Goal: Task Accomplishment & Management: Use online tool/utility

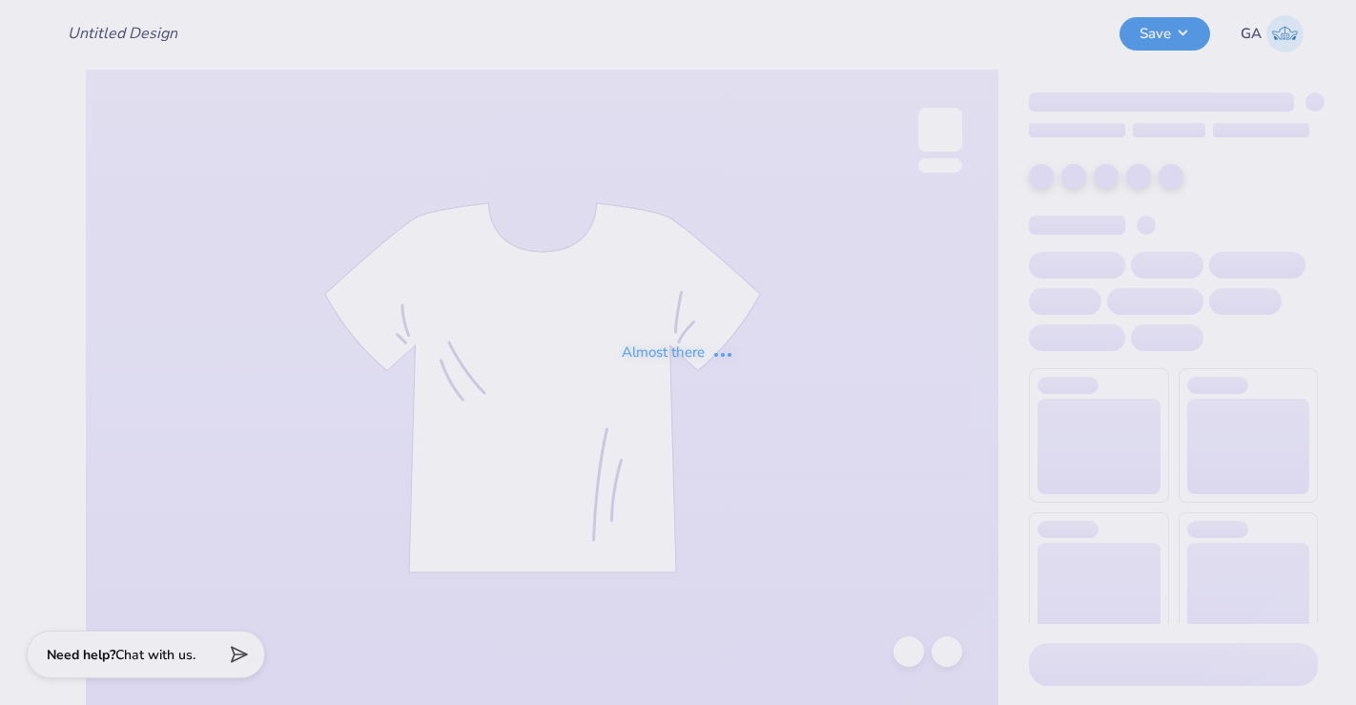
type input "Merch for Kappa Delta"
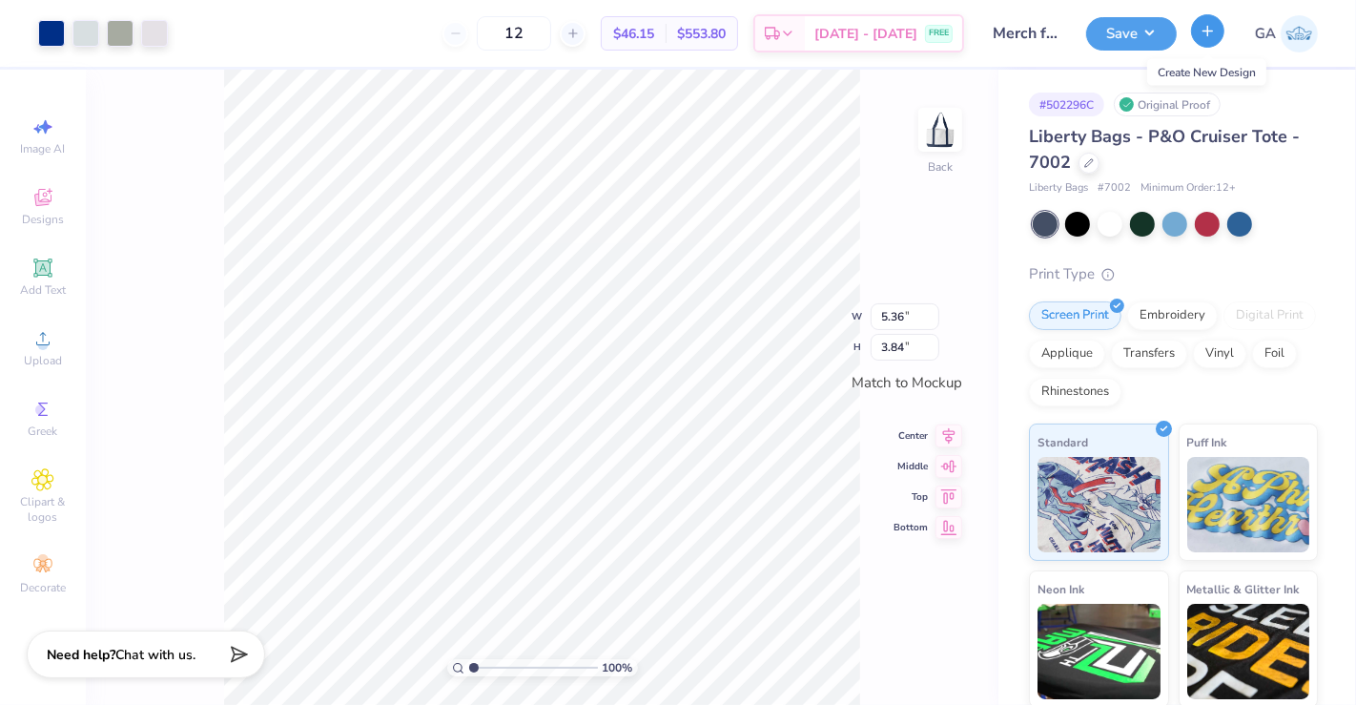
click at [1200, 32] on icon "button" at bounding box center [1207, 31] width 16 height 16
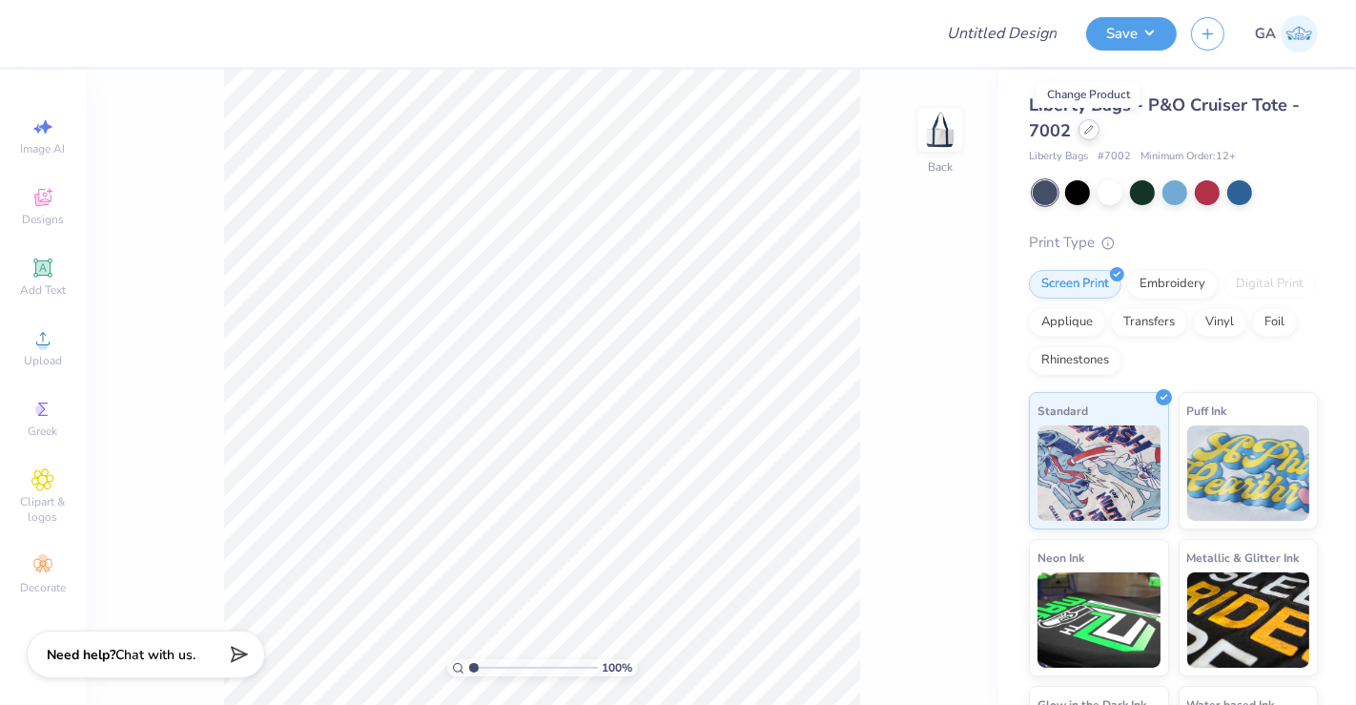
click at [1086, 129] on icon at bounding box center [1089, 130] width 10 height 10
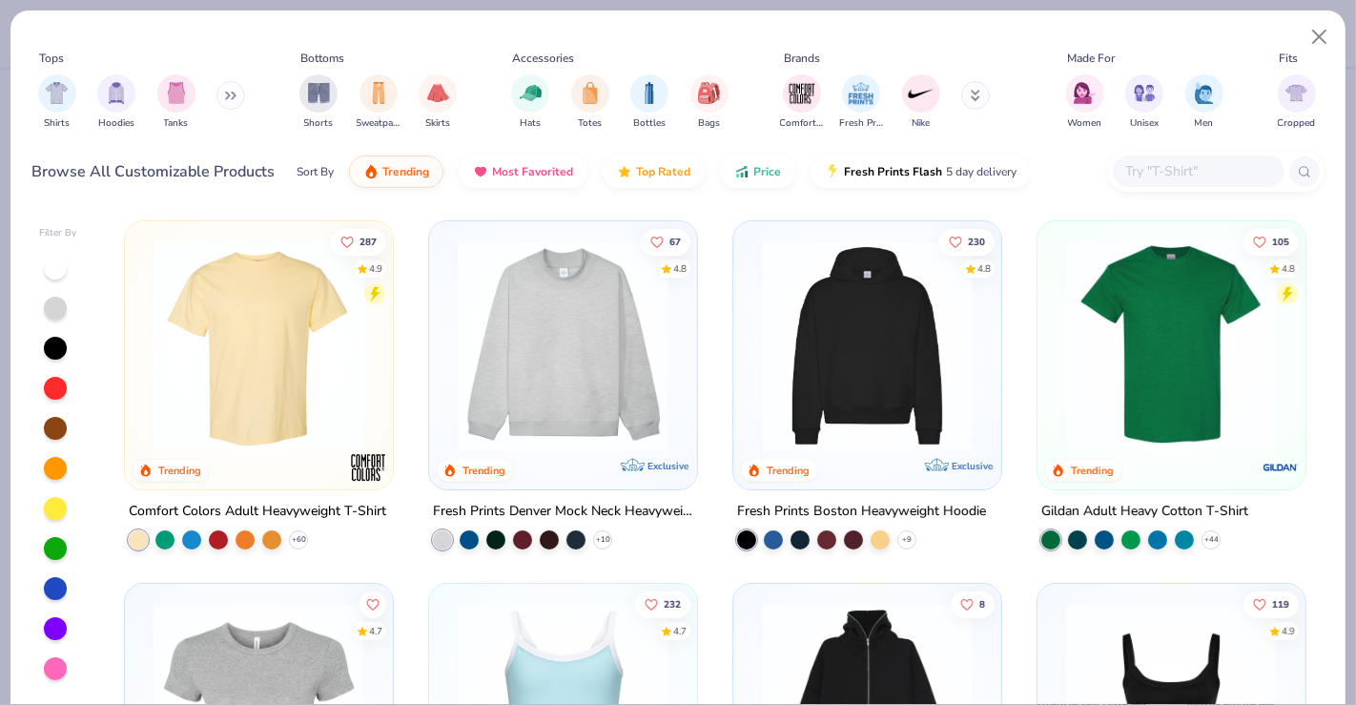
click at [1150, 167] on input "text" at bounding box center [1197, 171] width 147 height 22
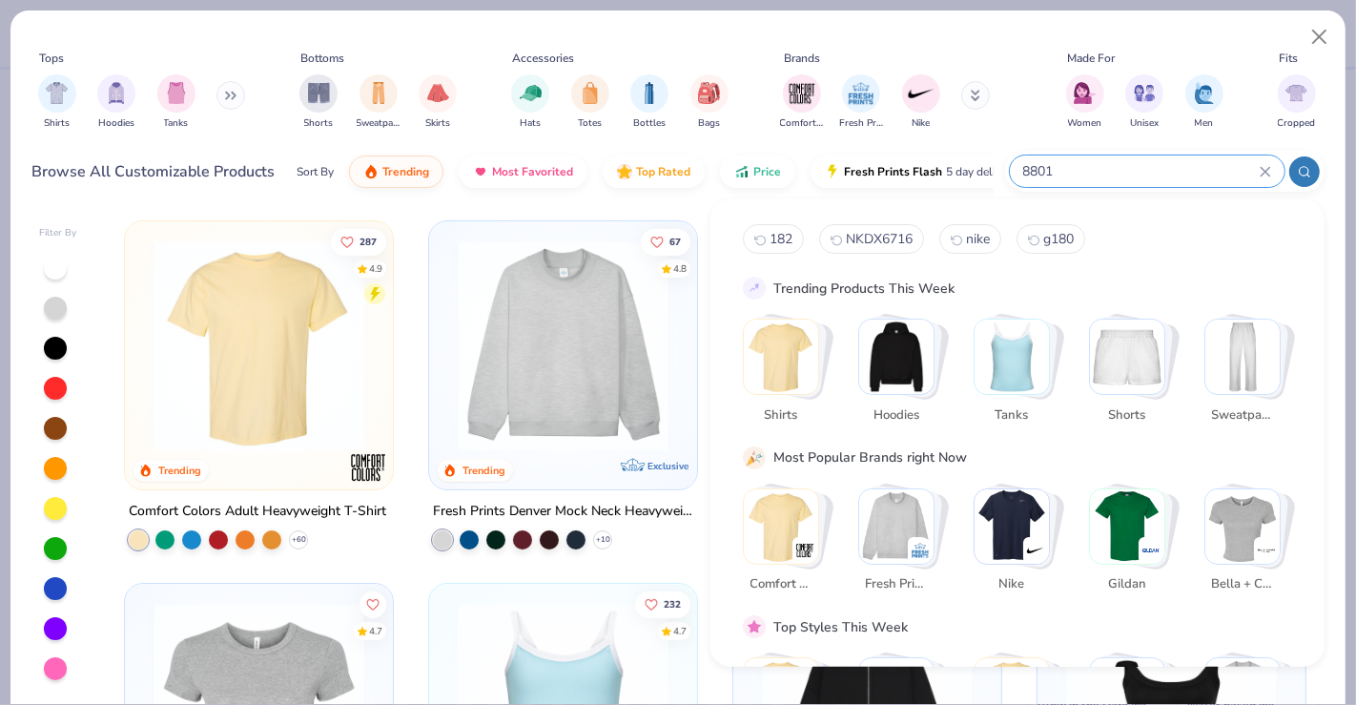
type input "8801"
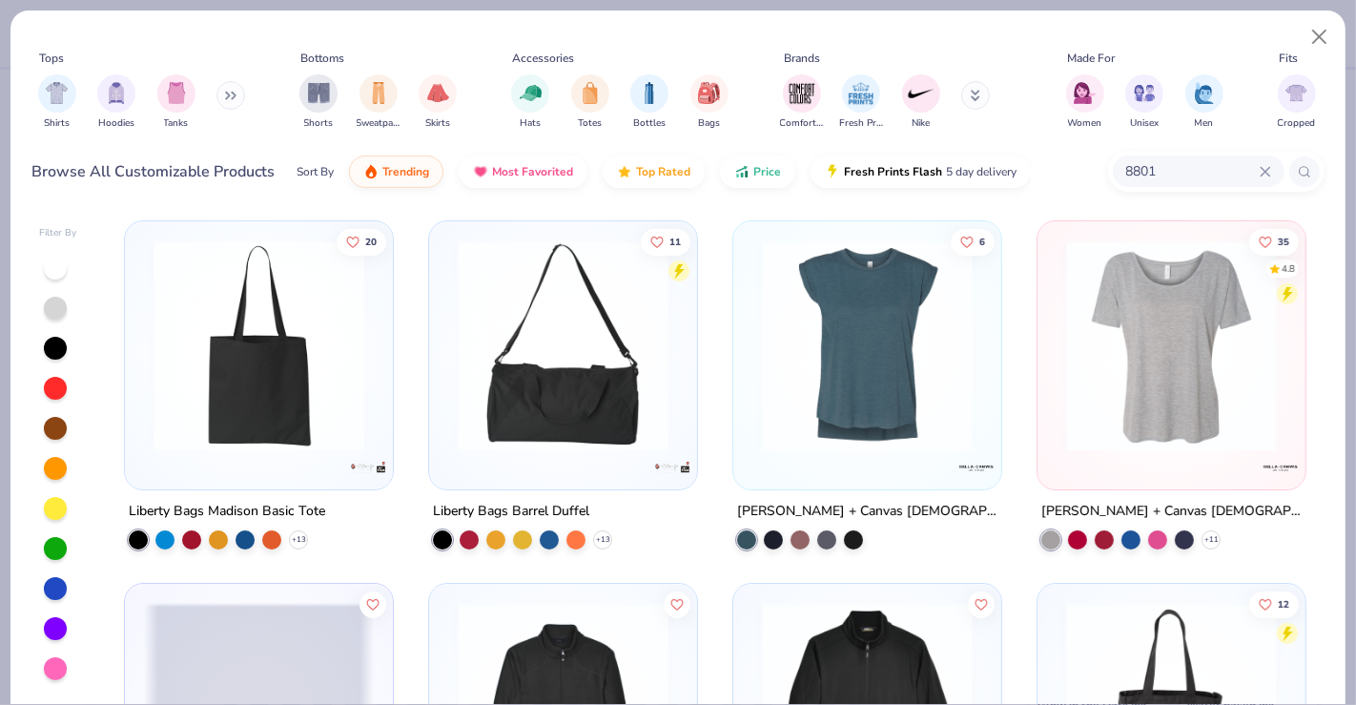
click at [299, 415] on img at bounding box center [259, 345] width 230 height 211
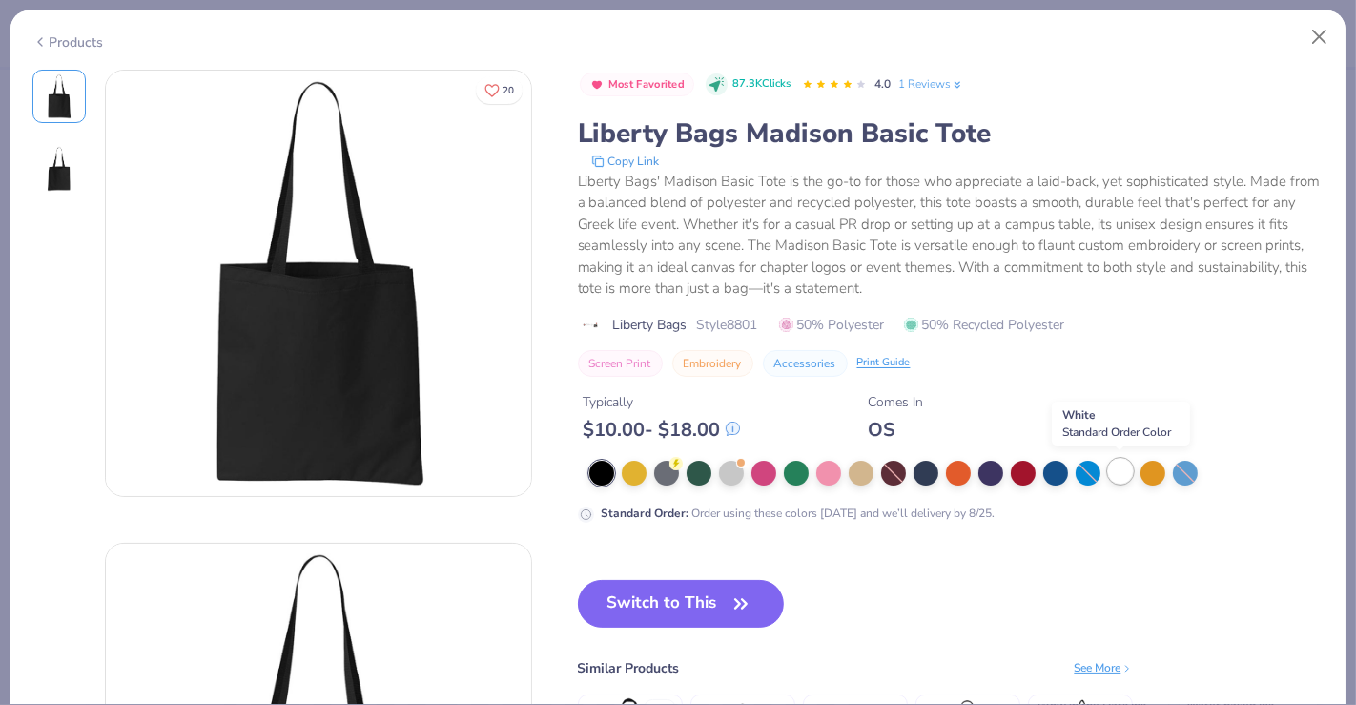
click at [1114, 469] on div at bounding box center [1120, 471] width 25 height 25
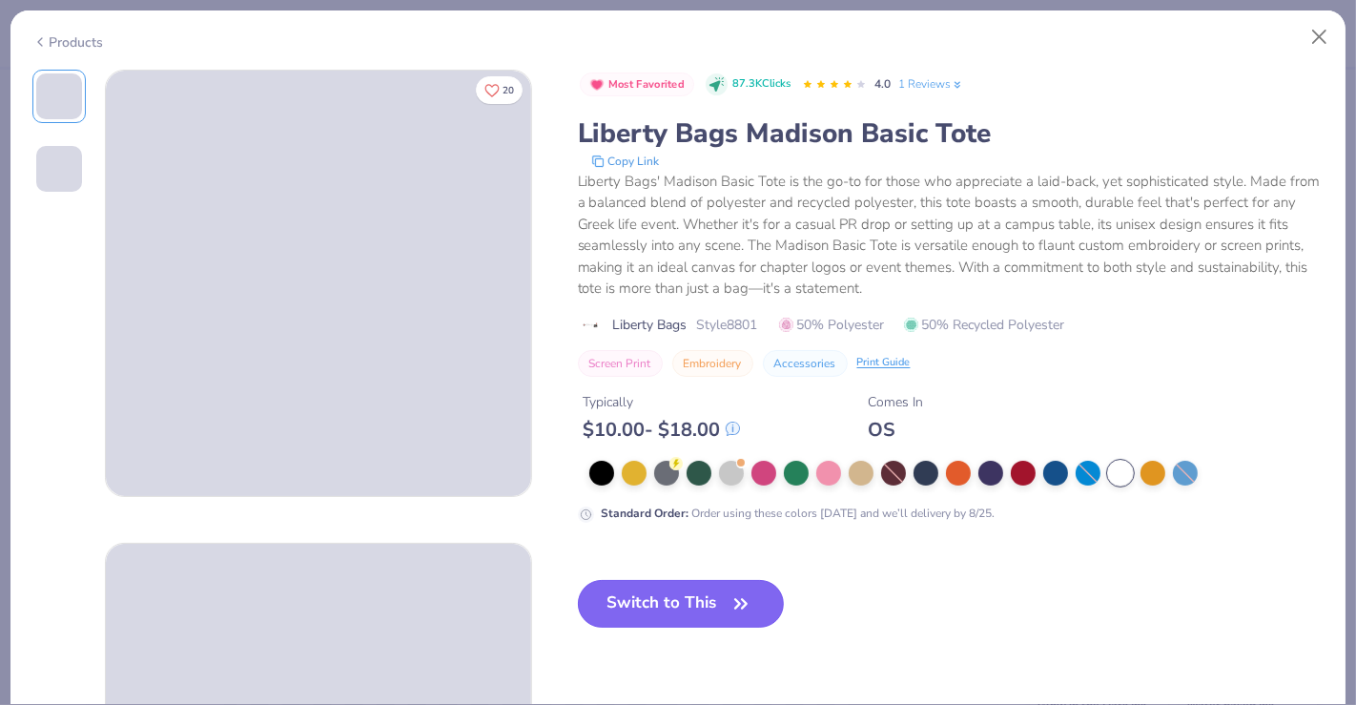
click at [647, 603] on button "Switch to This" at bounding box center [681, 604] width 207 height 48
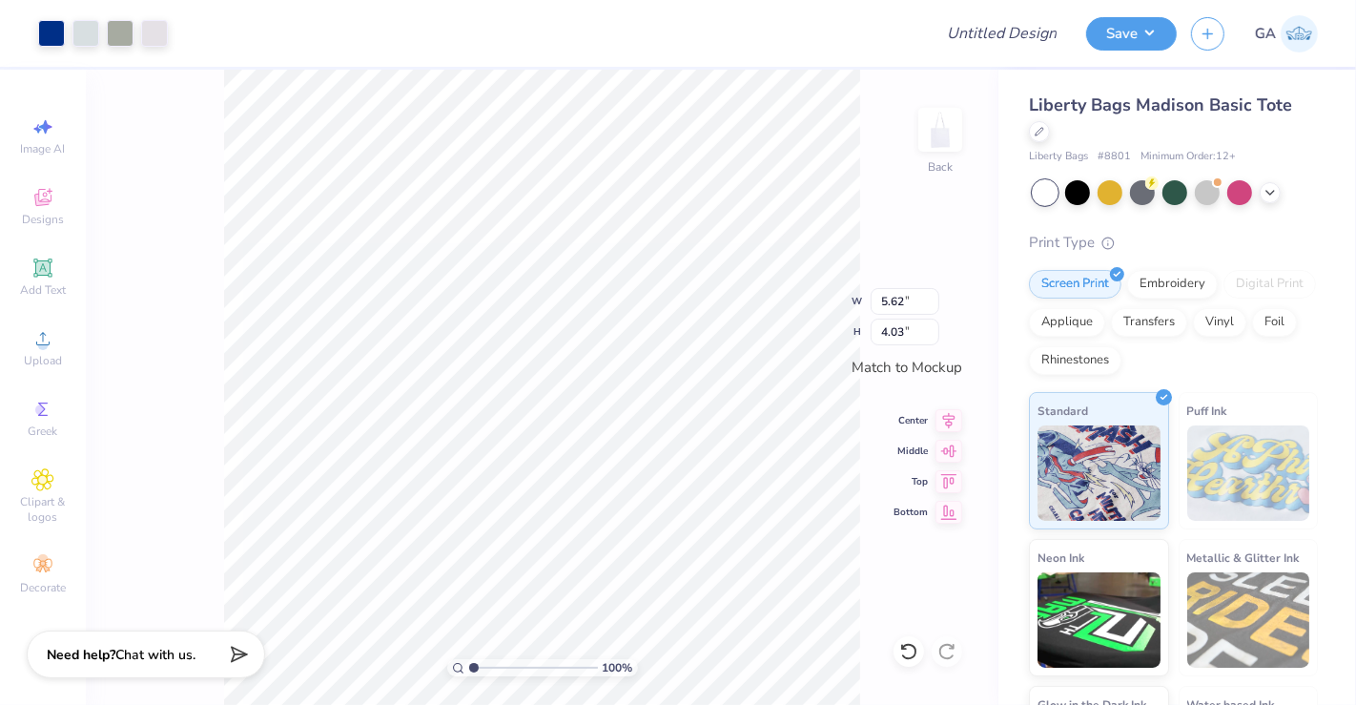
type input "7.76"
type input "5.56"
type input "9.61"
type input "6.88"
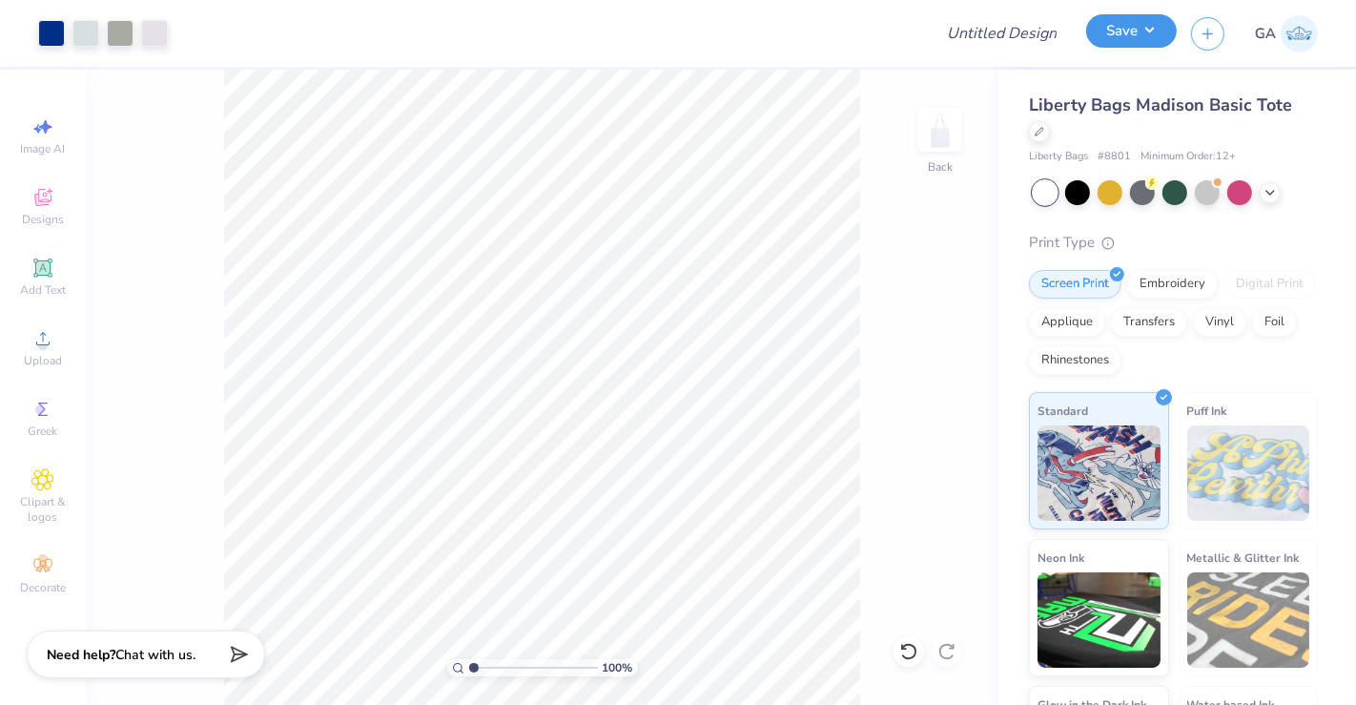
click at [1147, 34] on button "Save" at bounding box center [1131, 30] width 91 height 33
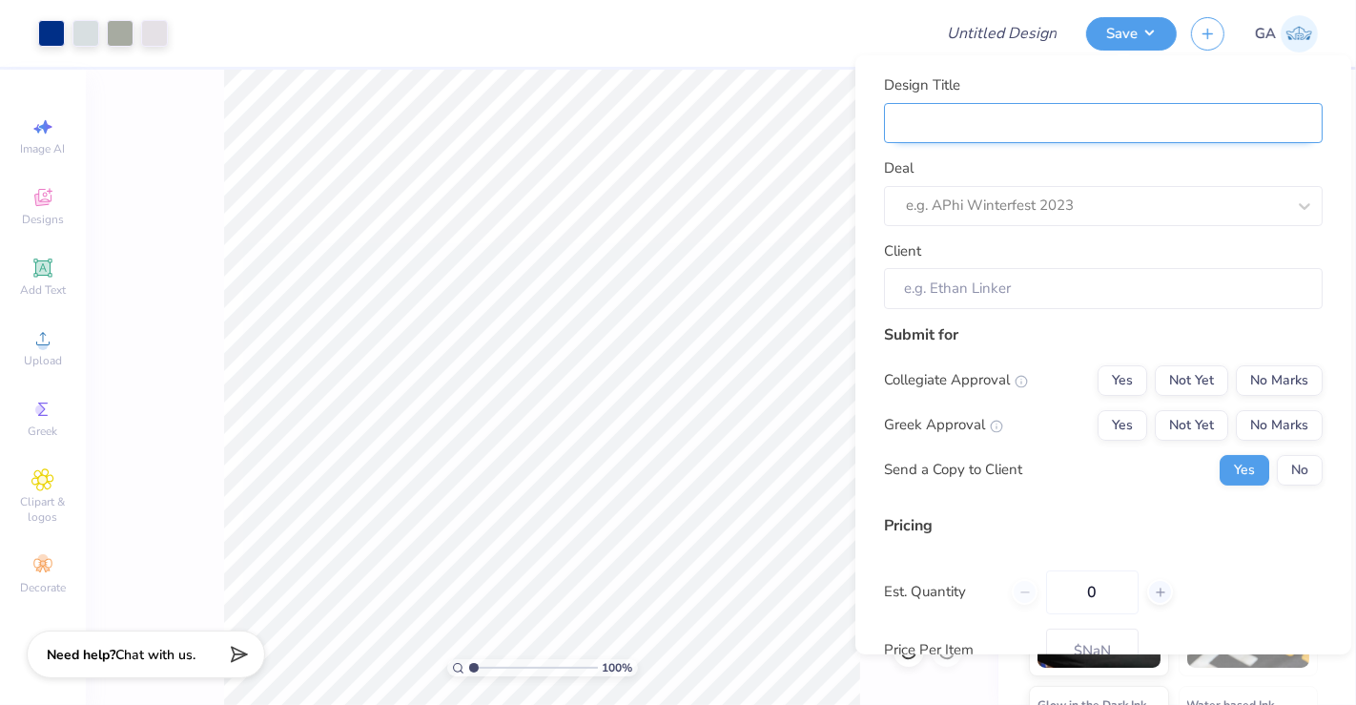
click at [1224, 127] on input "Design Title" at bounding box center [1103, 122] width 439 height 41
type input "M"
type input "Me"
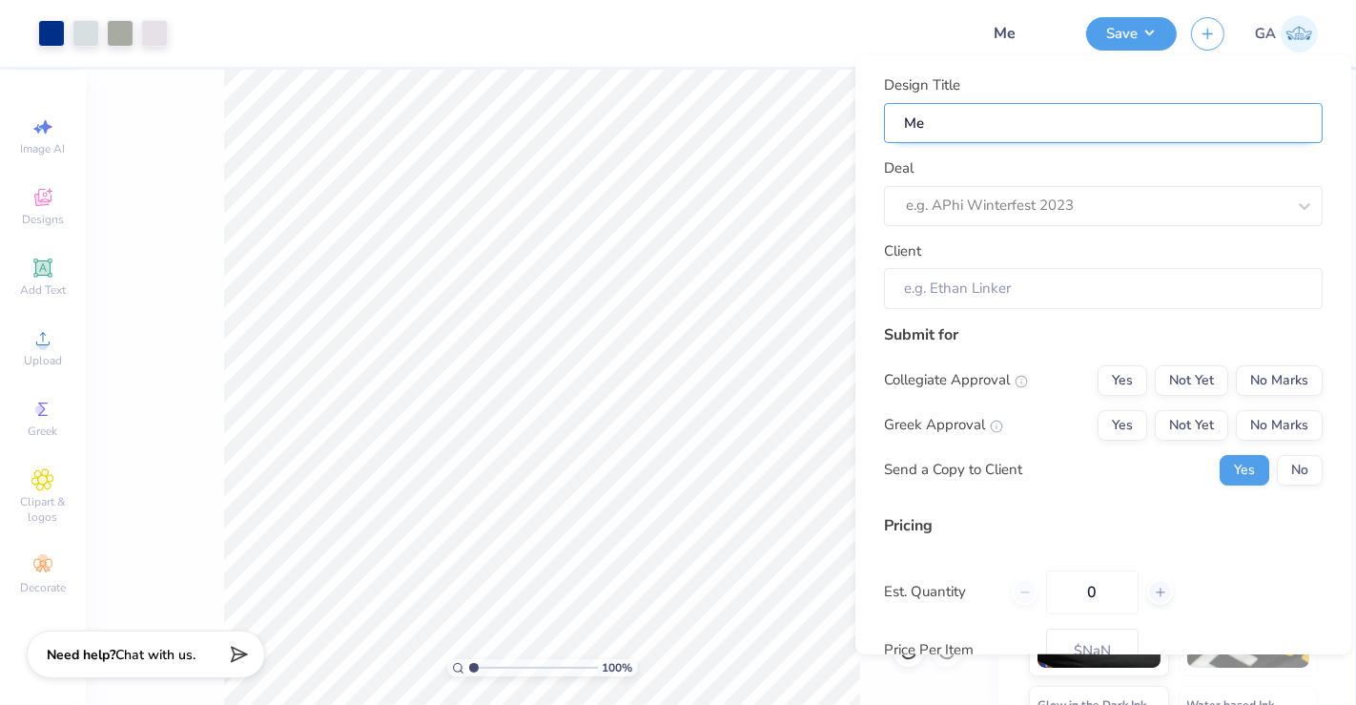
type input "Mer"
type input "Merc"
type input "Merch"
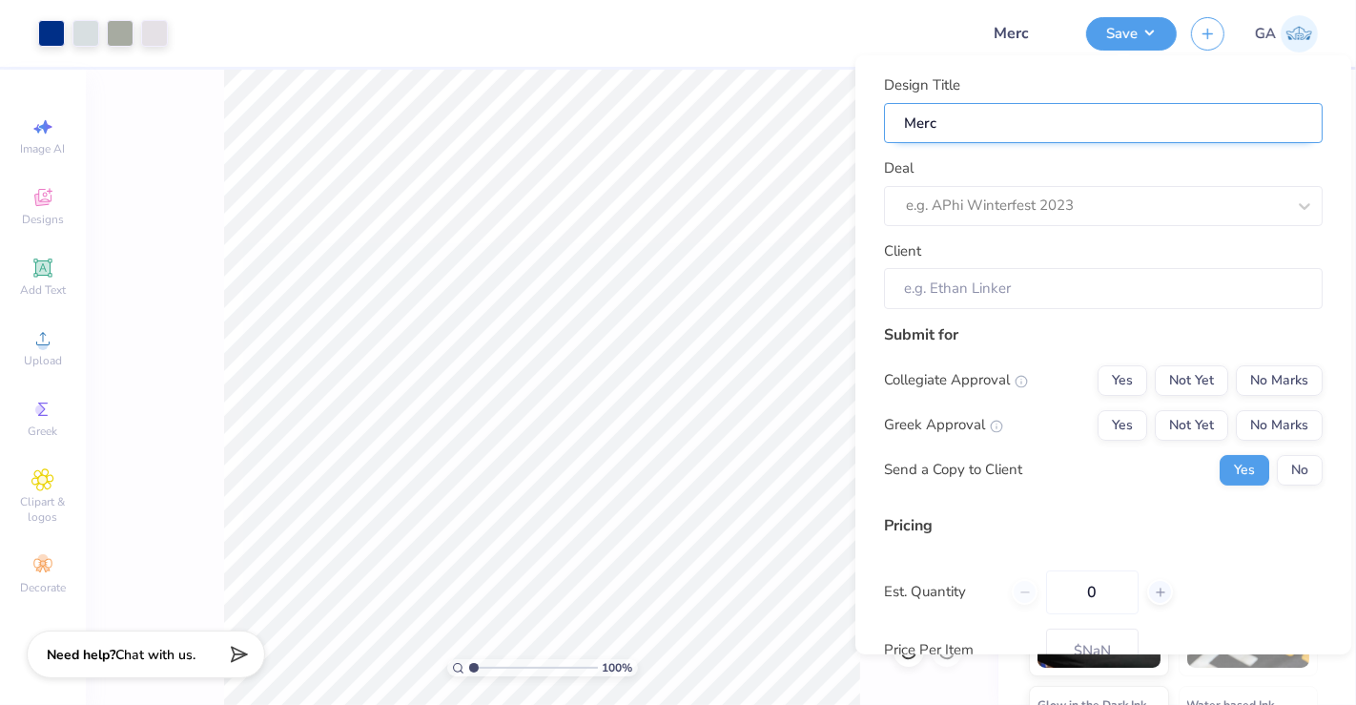
type input "Merch"
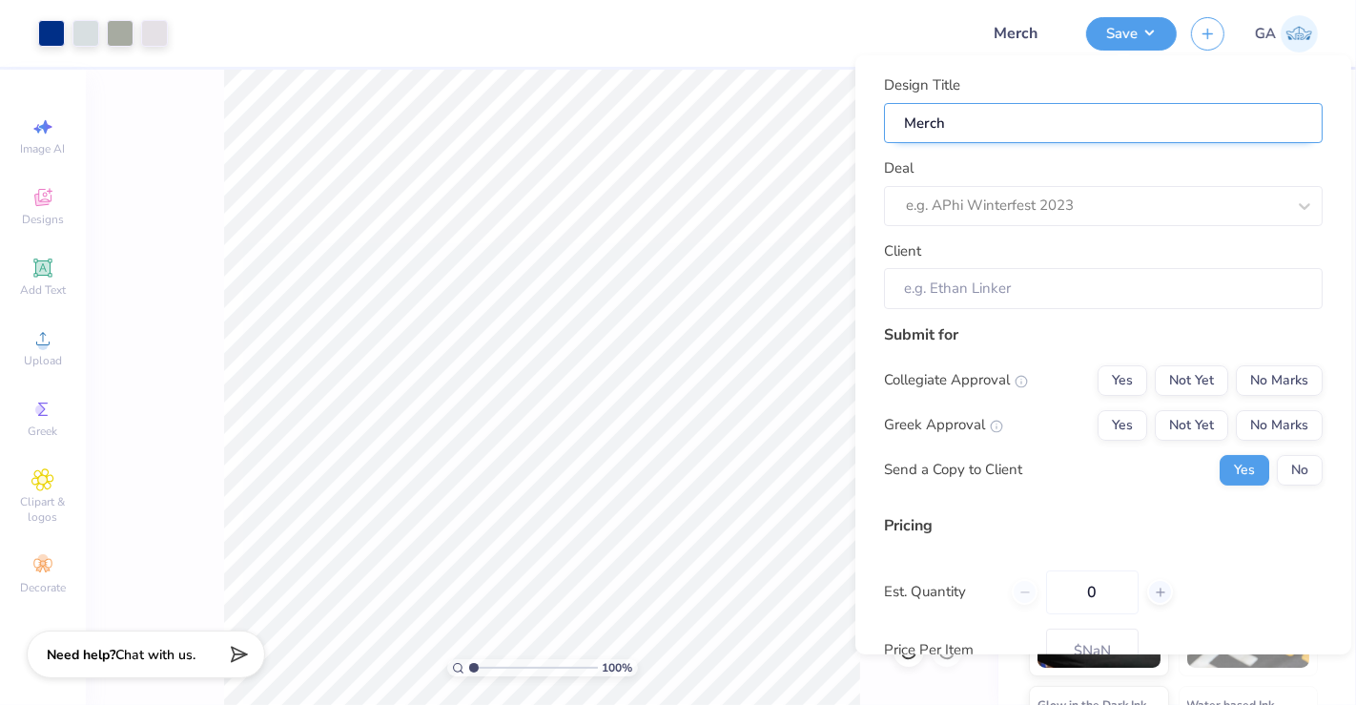
type input "Merc"
type input "Me"
type input "M"
type input "T"
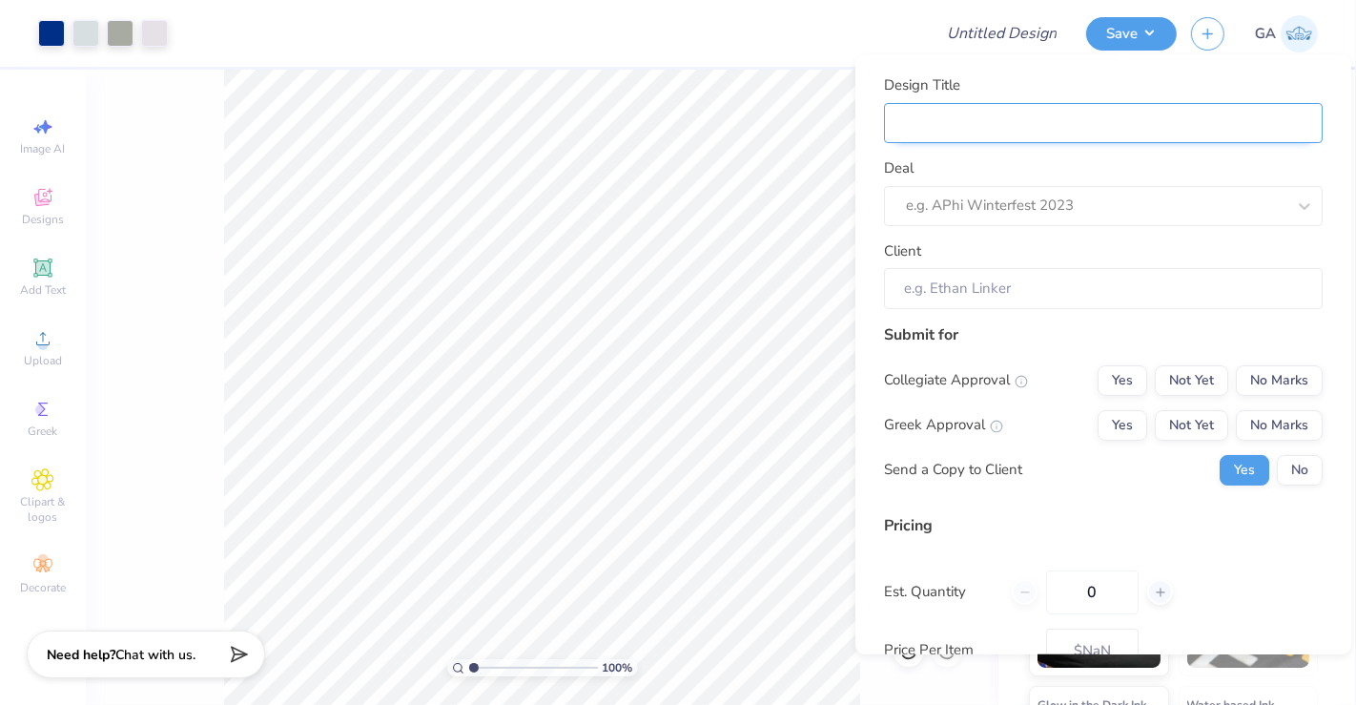
type input "T"
type input "To"
type input "Tot"
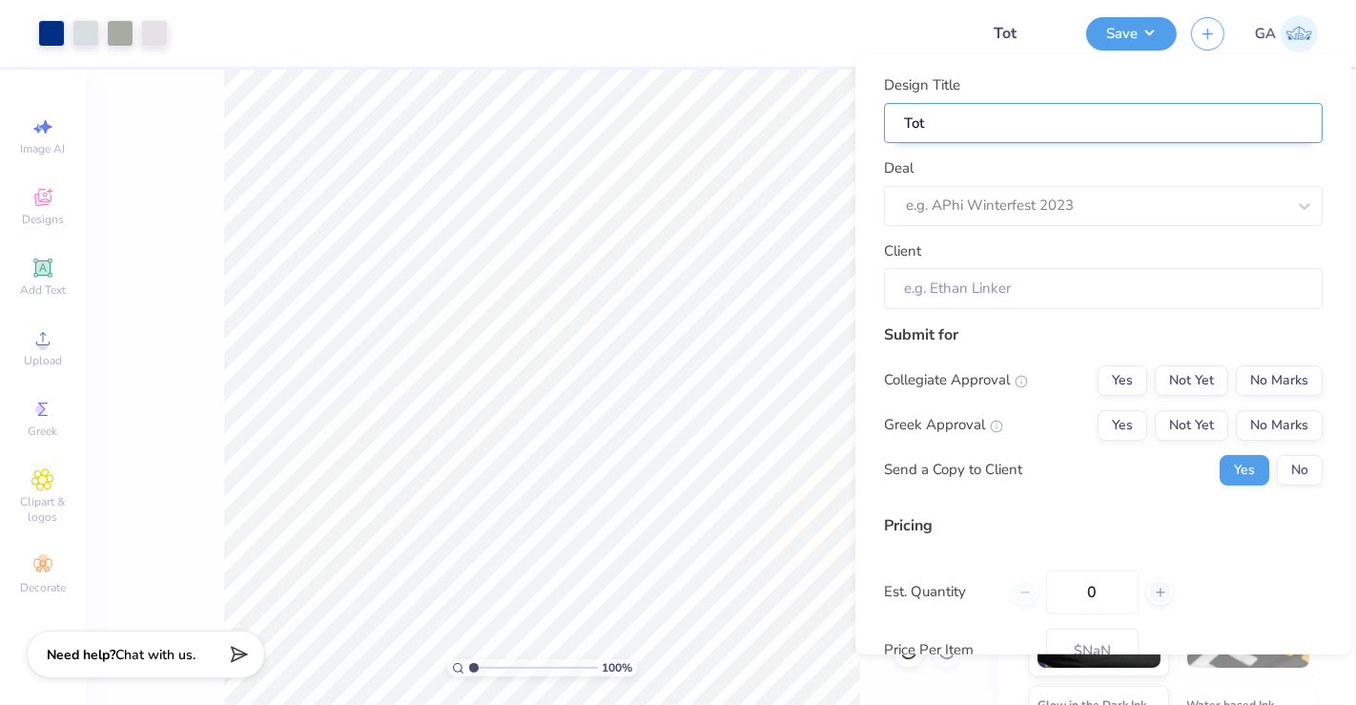
type input "Tote"
type input "Tote f"
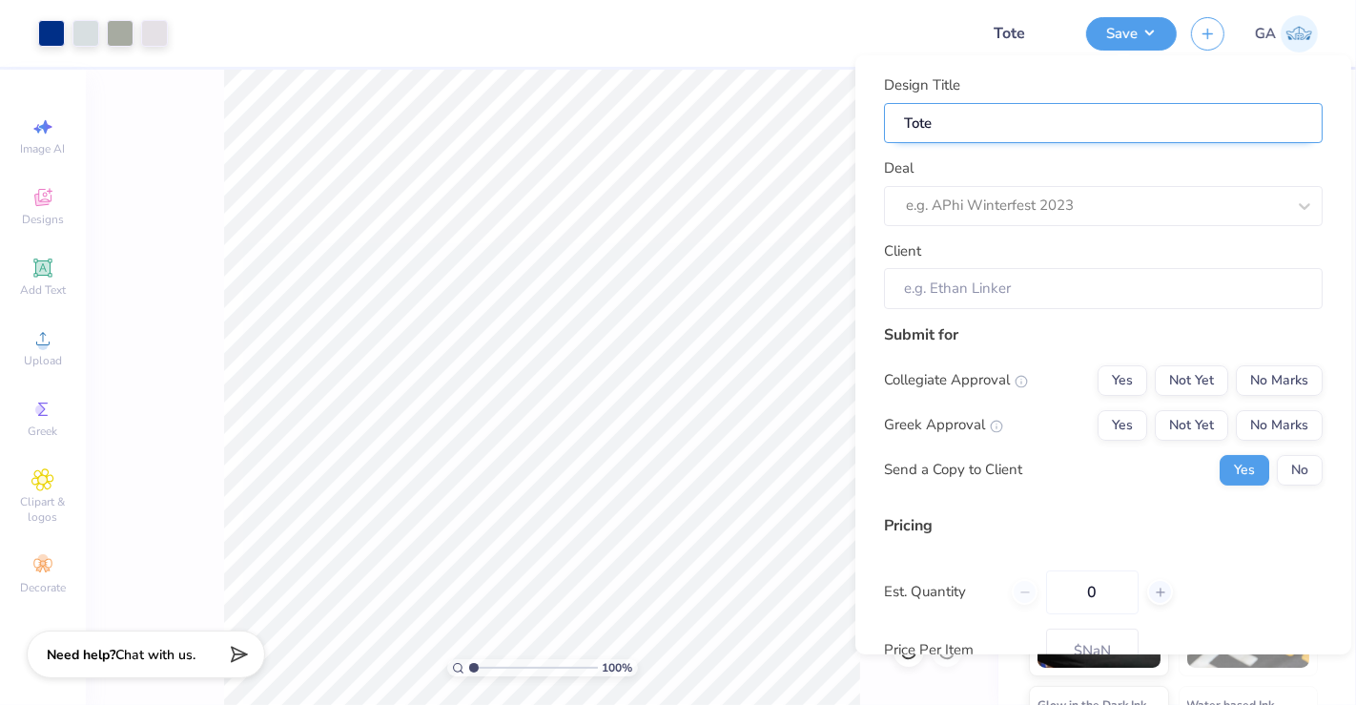
type input "Tote f"
type input "Tote fo"
type input "Tote for"
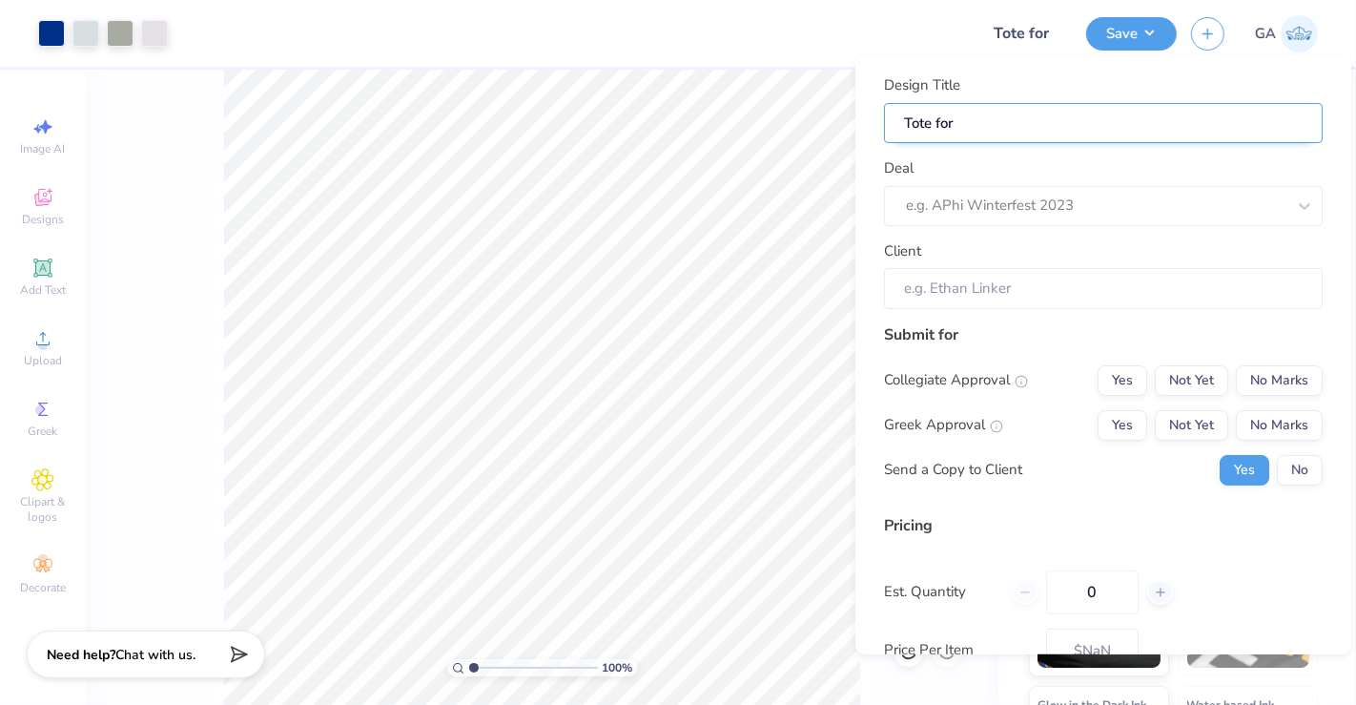
type input "Tote for"
type input "Tote for K"
type input "Tote for Ka"
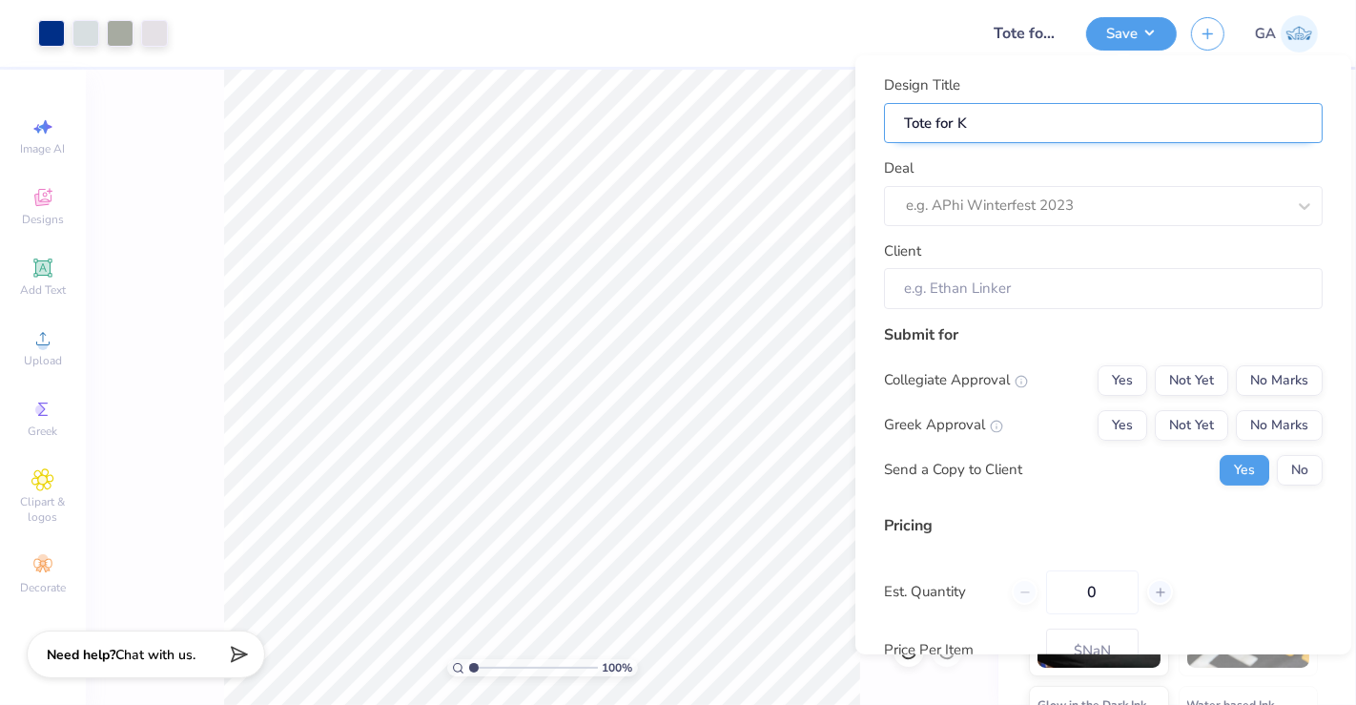
type input "Tote for Ka"
type input "Tote for Kap"
type input "Tote for Kapp"
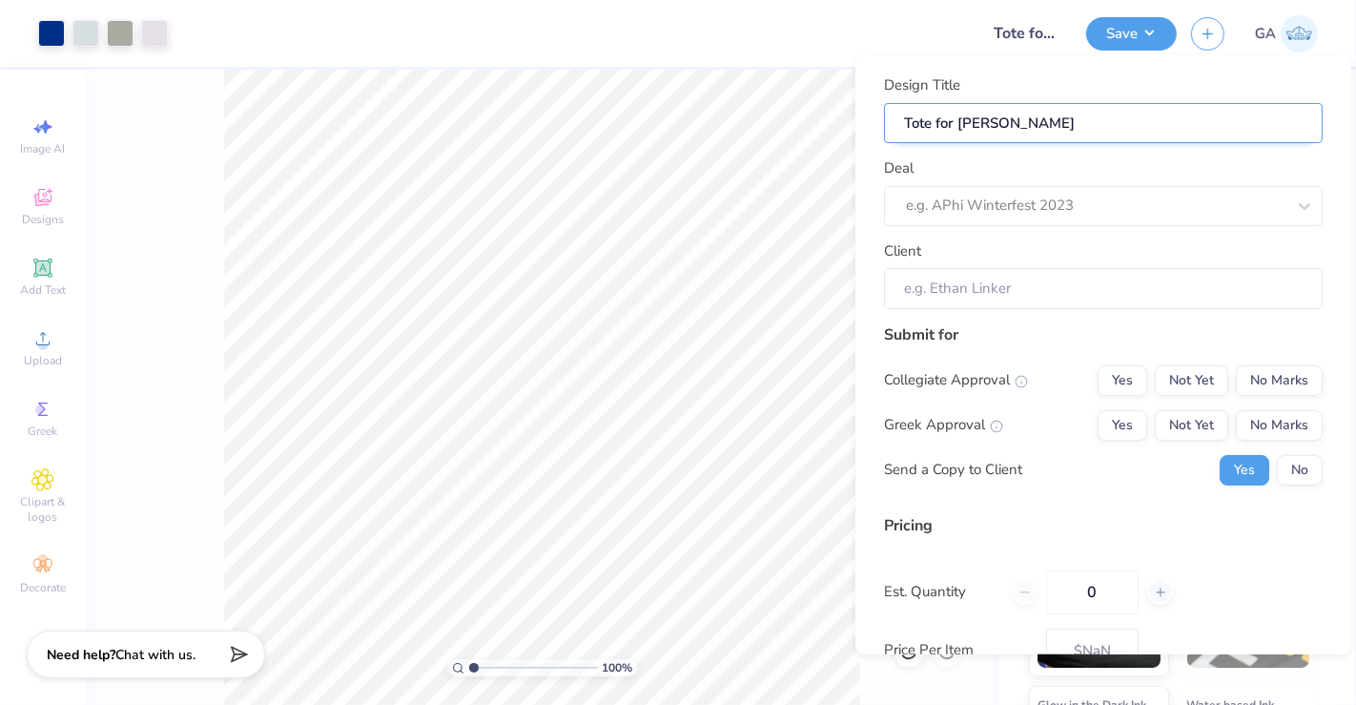
type input "Tote for Kapp"
type input "Tote for Kapp a"
type input "Tote for Kapp"
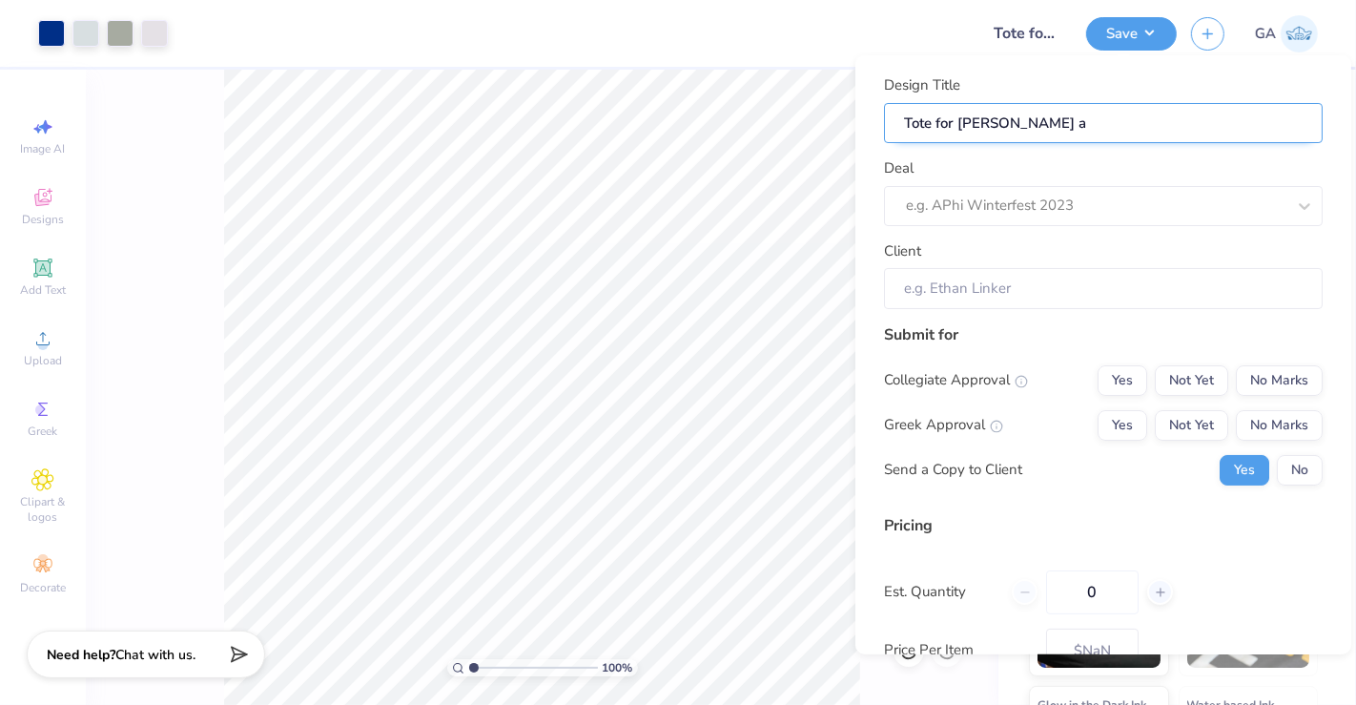
type input "Tote for Kapp"
type input "Tote for Kappa"
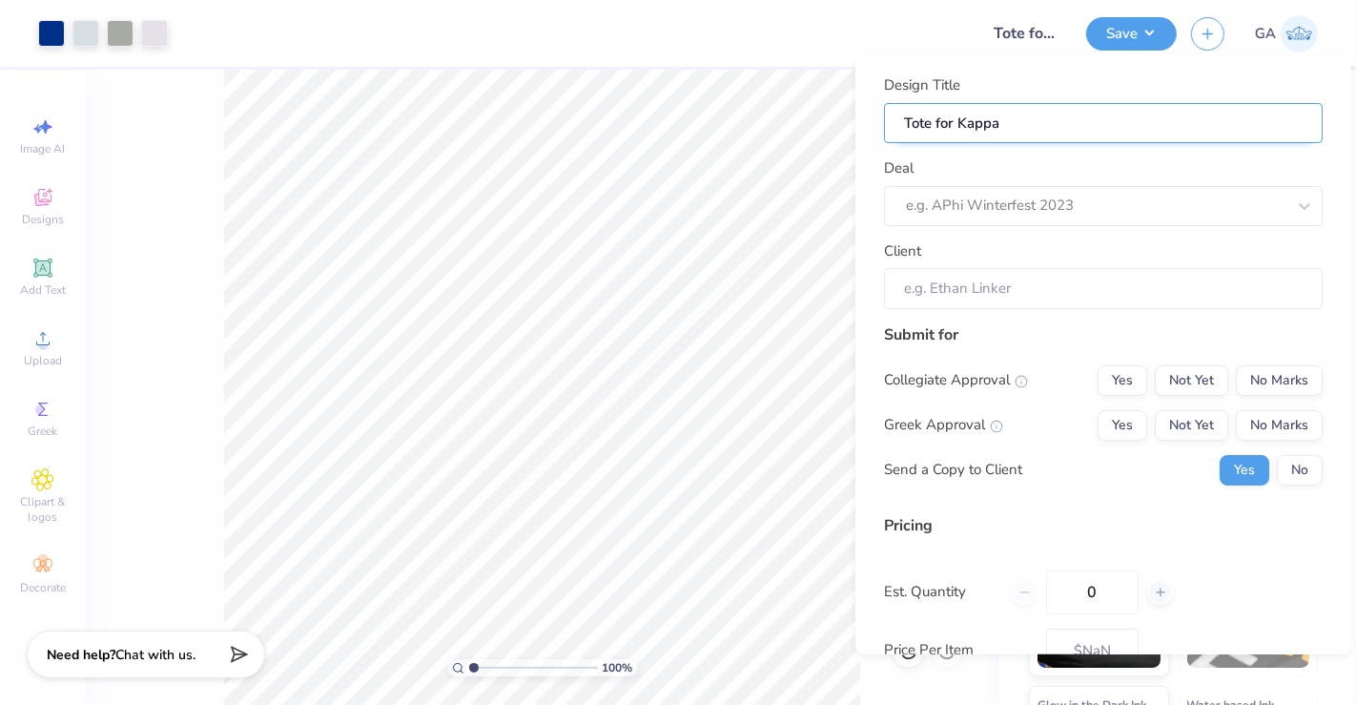
type input "Tote for Kappa"
type input "Tote for Kappa D"
type input "Tote for Kappa De"
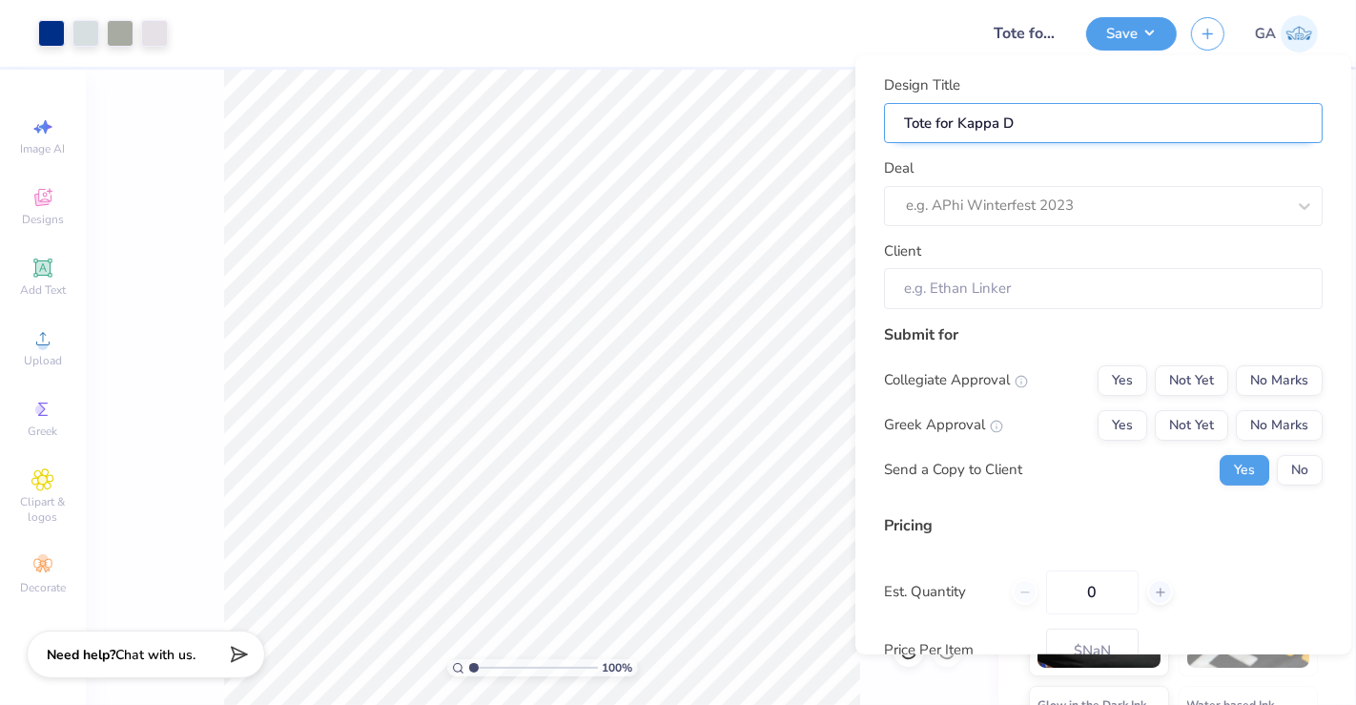
type input "Tote for Kappa De"
type input "Tote for Kappa Del"
type input "Tote for Kappa Delt"
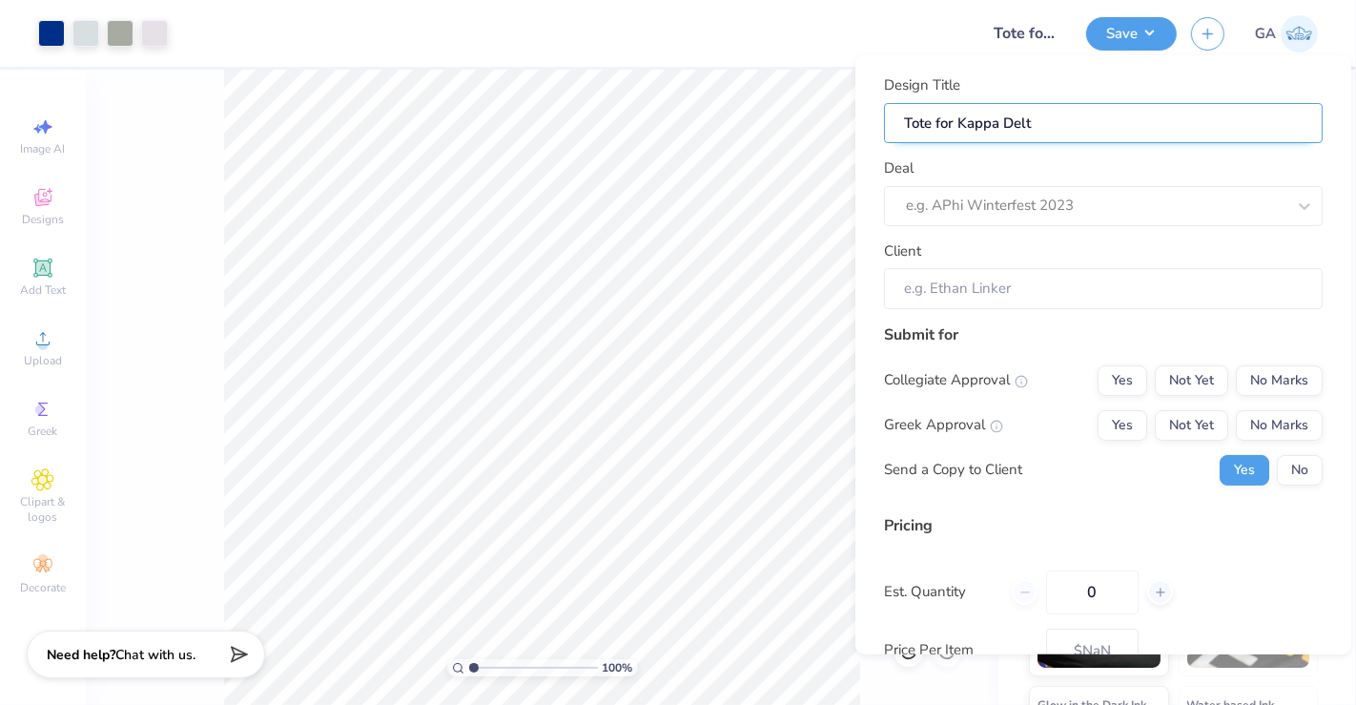
type input "Tote for Kappa Delta"
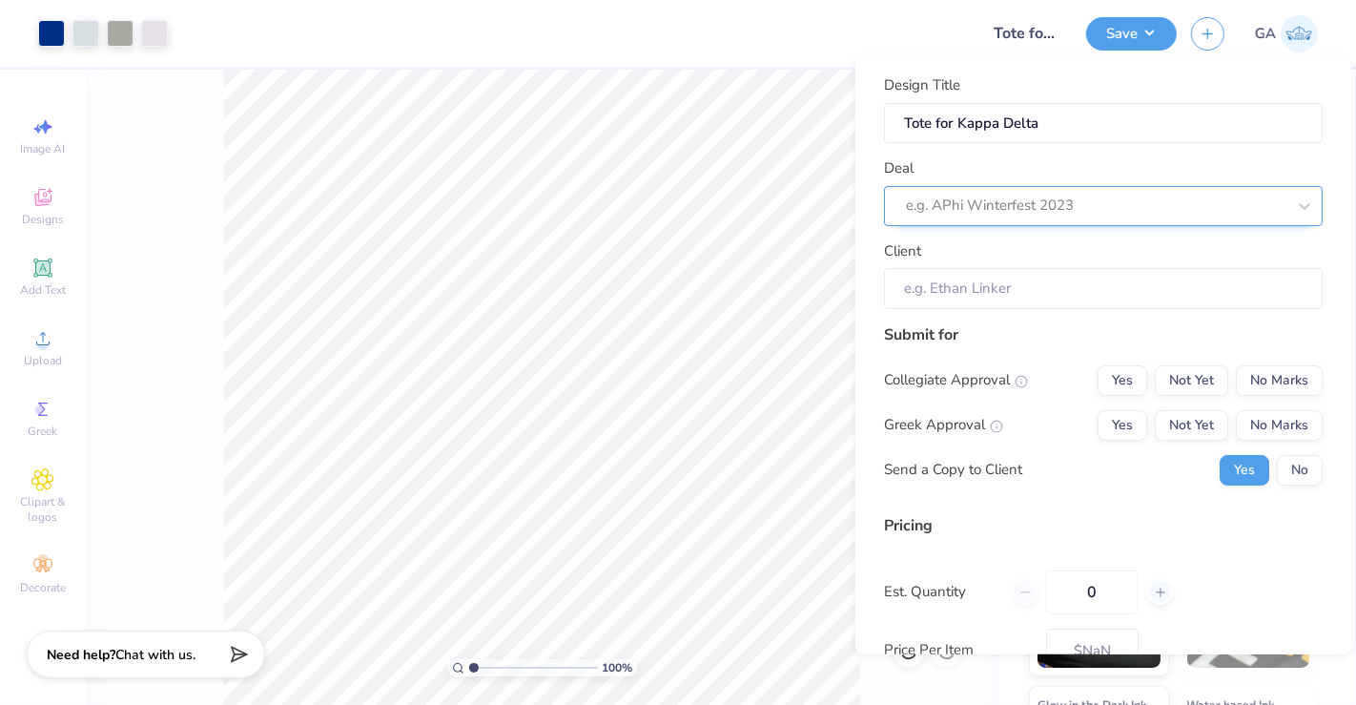
click at [1162, 189] on div "e.g. APhi Winterfest 2023" at bounding box center [1103, 205] width 439 height 40
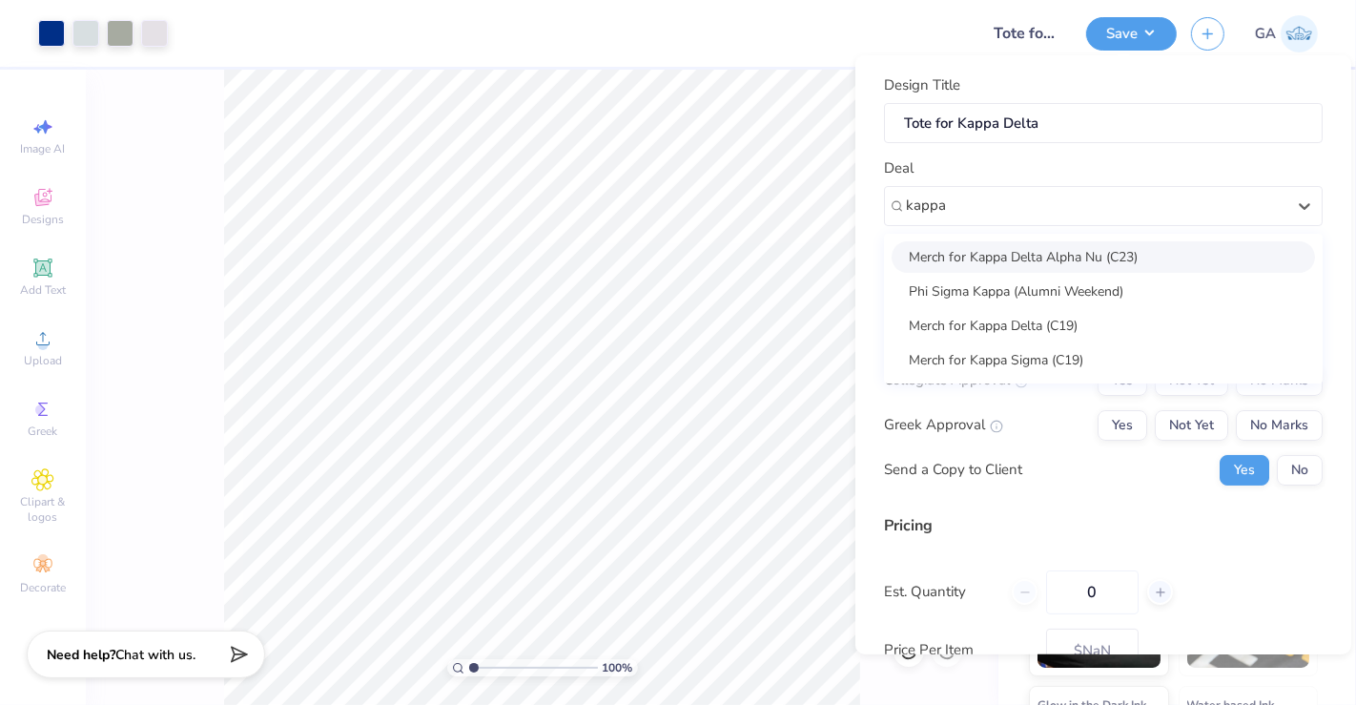
click at [1092, 268] on div "Merch for Kappa Delta Alpha Nu (C23)" at bounding box center [1102, 255] width 423 height 31
type input "kappa"
type input "Jane Javorek"
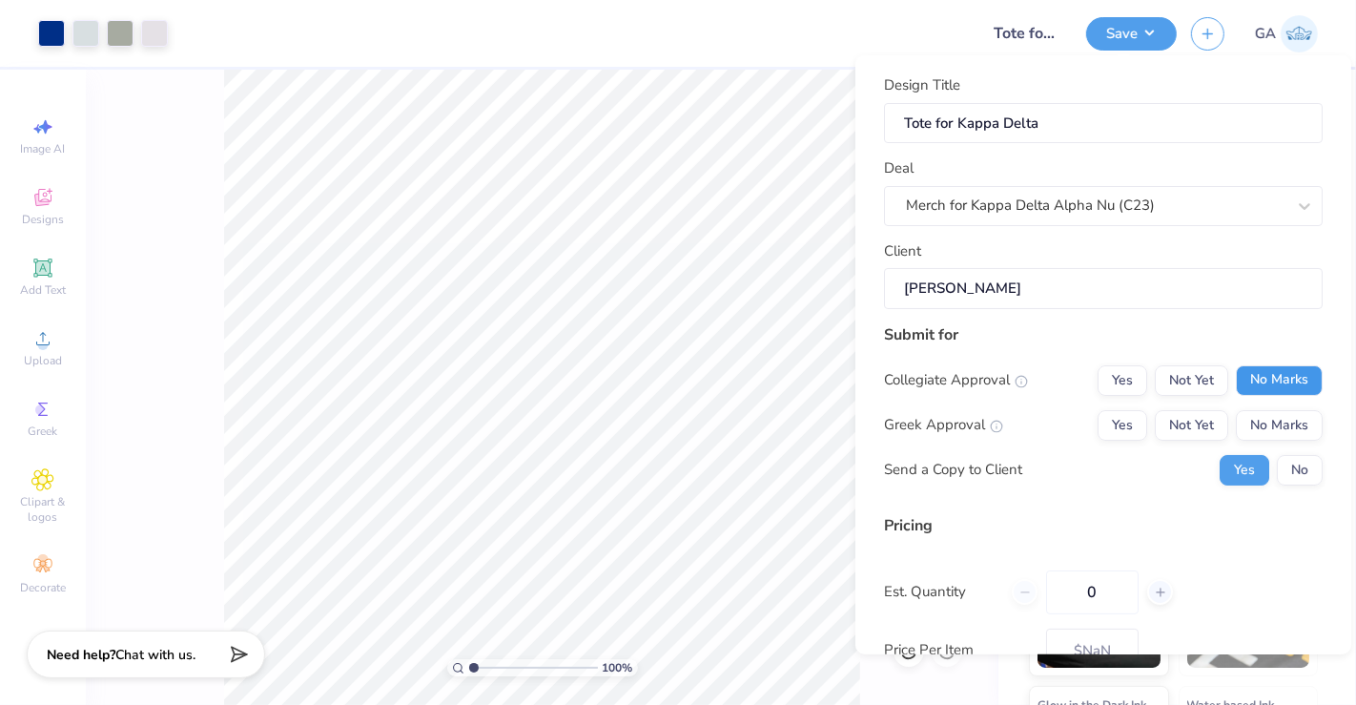
click at [1280, 381] on button "No Marks" at bounding box center [1279, 379] width 87 height 31
click at [1125, 429] on button "Yes" at bounding box center [1122, 424] width 50 height 31
click at [1280, 478] on button "No" at bounding box center [1300, 469] width 46 height 31
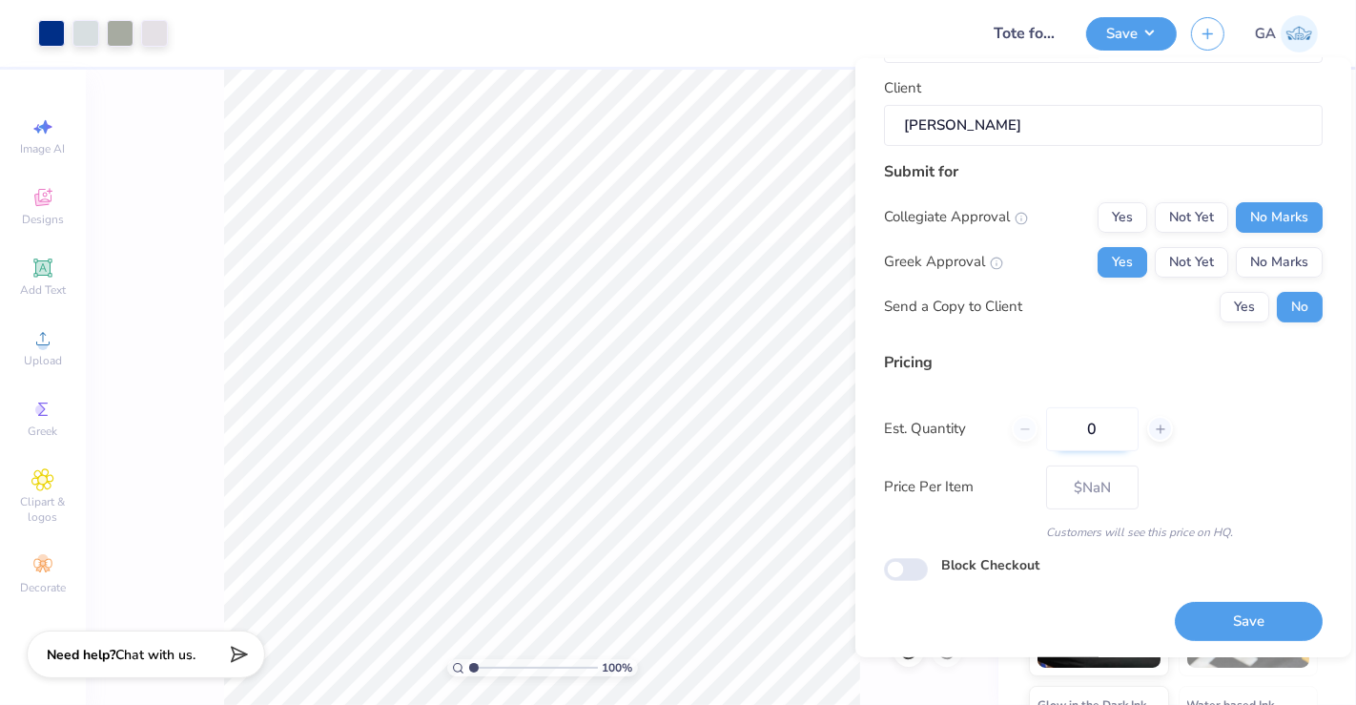
click at [1113, 436] on input "0" at bounding box center [1092, 428] width 92 height 44
type input "012"
type input "$35.72"
type input "012"
click at [1202, 622] on button "Save" at bounding box center [1249, 621] width 148 height 39
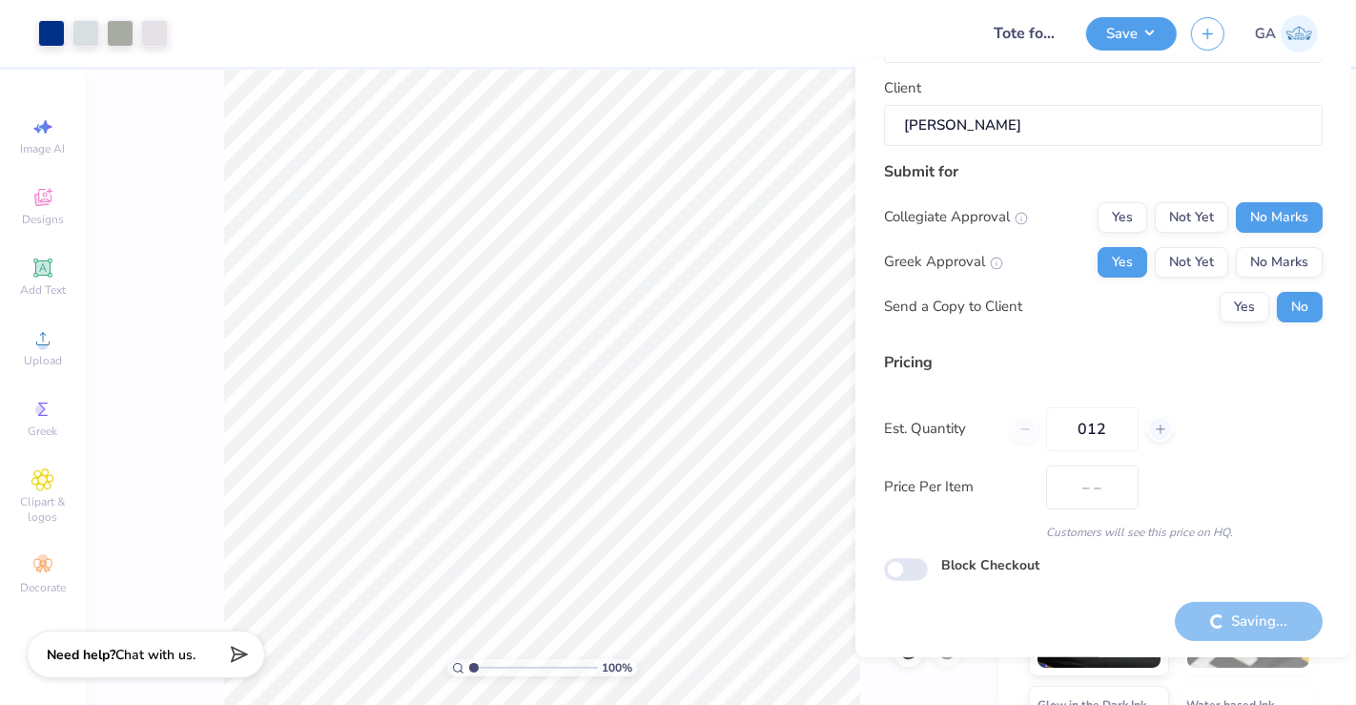
type input "$35.72"
click at [72, 34] on div at bounding box center [85, 31] width 27 height 27
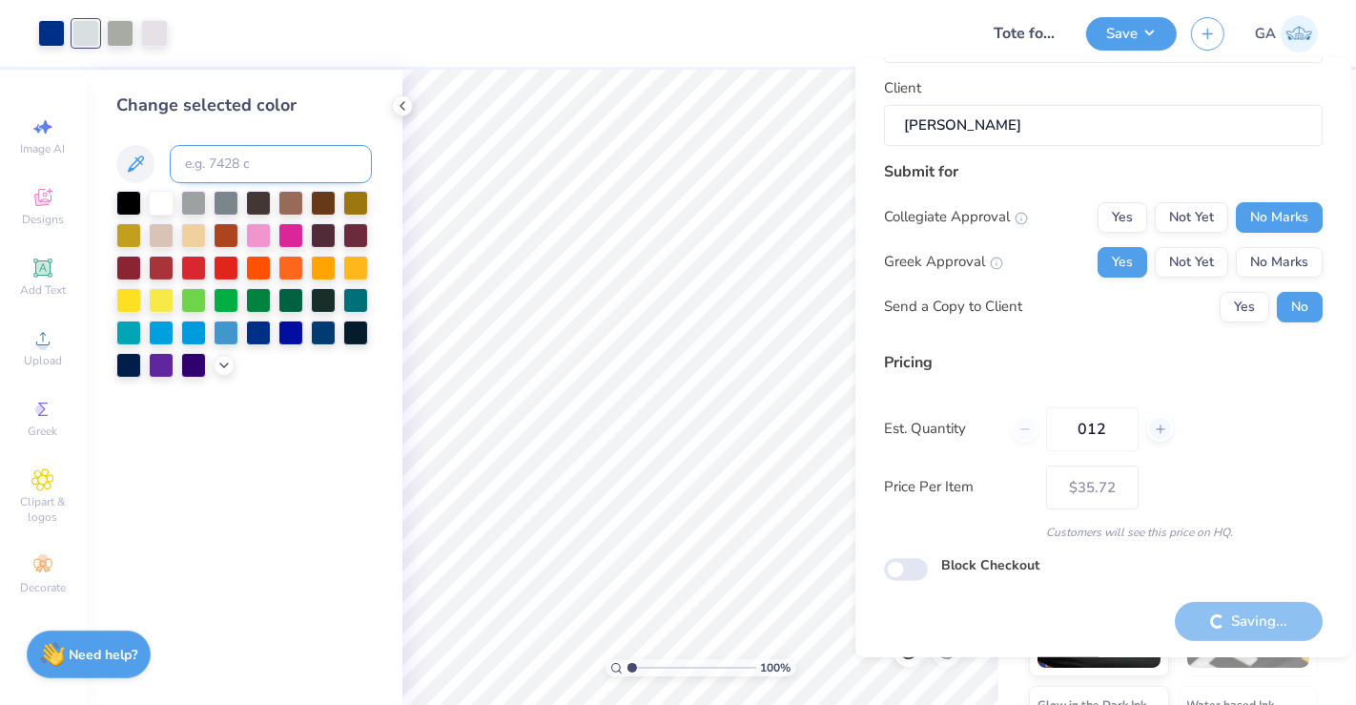
click at [235, 158] on input at bounding box center [271, 164] width 202 height 38
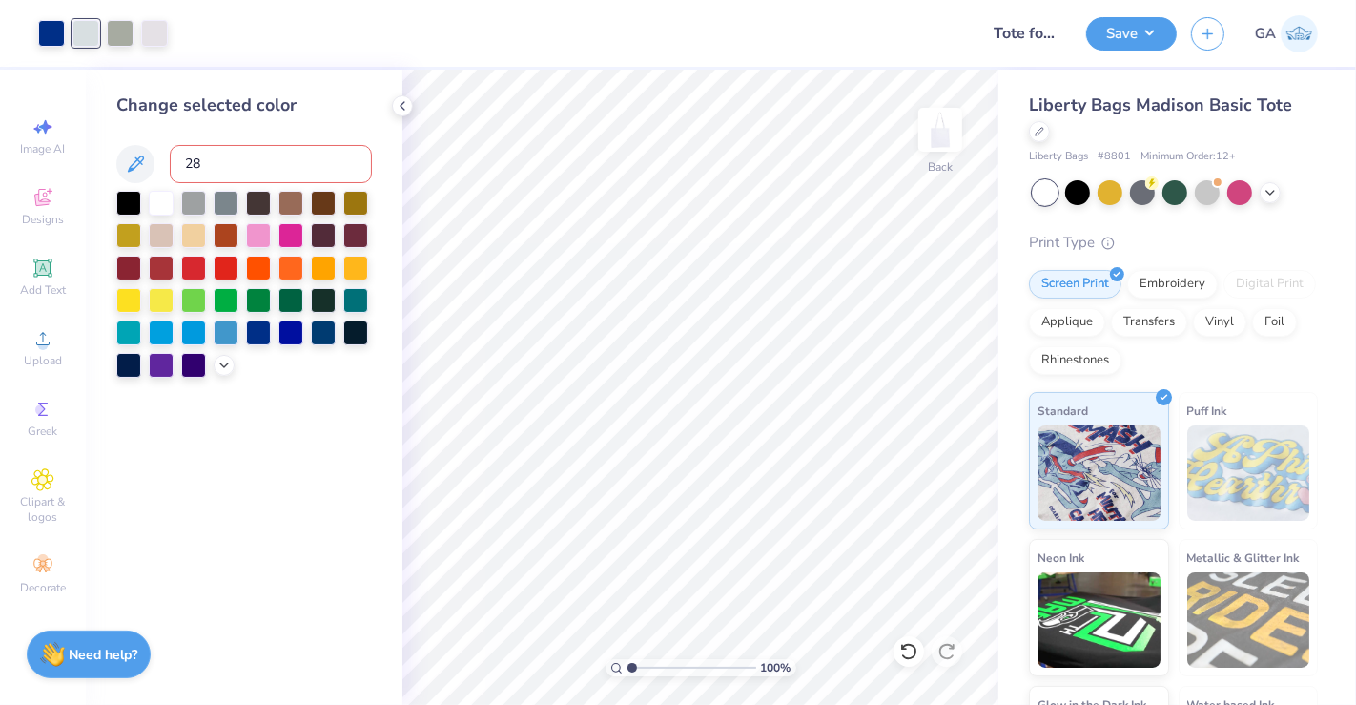
type input "287"
click at [402, 107] on icon at bounding box center [402, 105] width 15 height 15
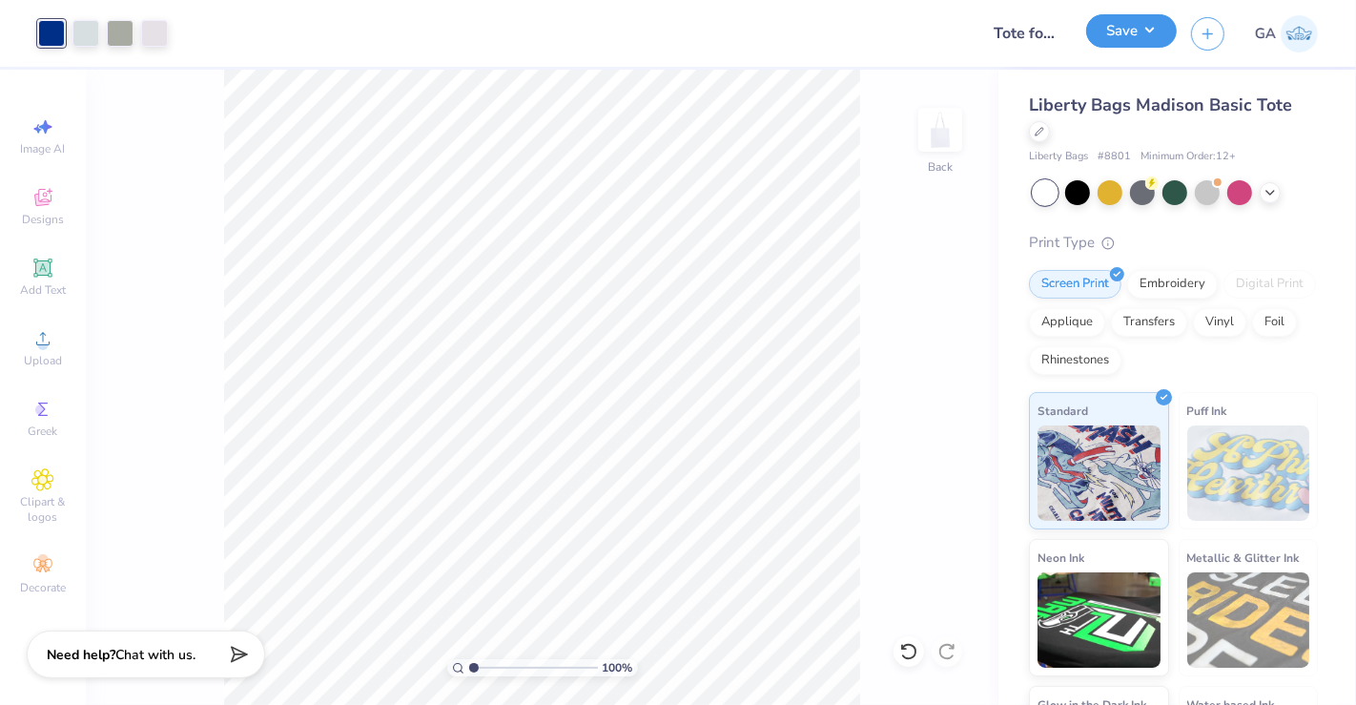
click at [1160, 29] on button "Save" at bounding box center [1131, 30] width 91 height 33
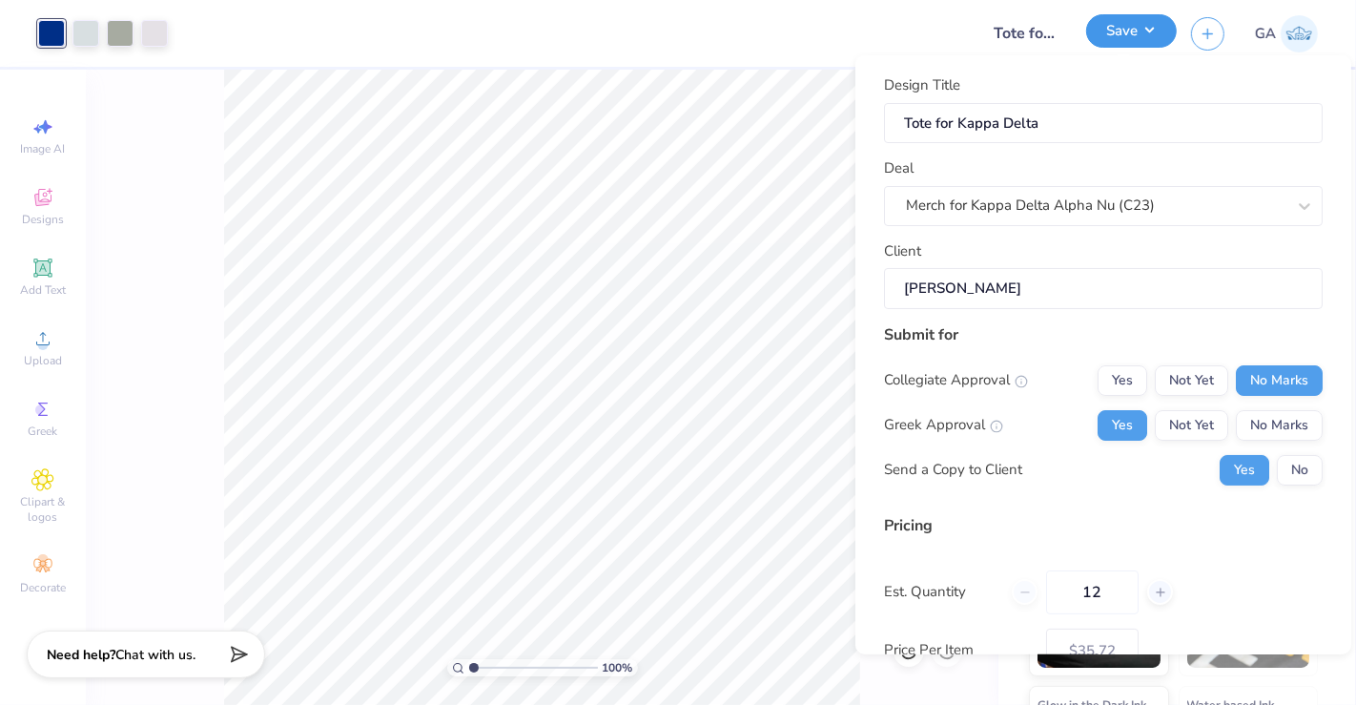
type input "– –"
